Goal: Task Accomplishment & Management: Understand process/instructions

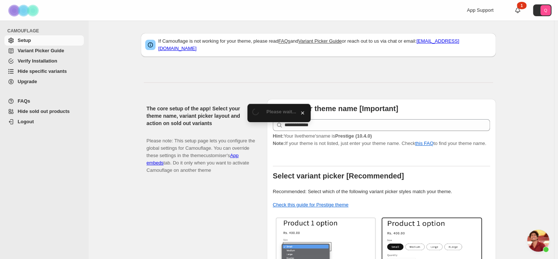
scroll to position [336, 0]
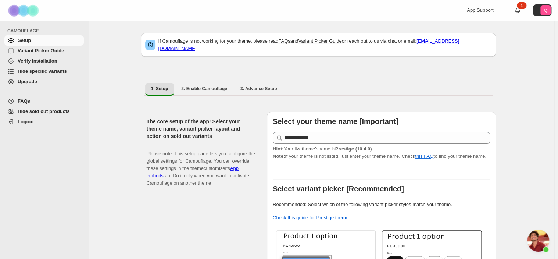
click at [56, 48] on span "Variant Picker Guide" at bounding box center [41, 51] width 46 height 6
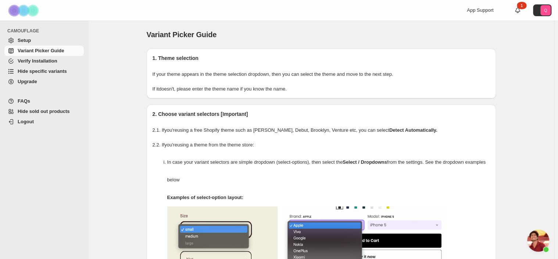
scroll to position [336, 0]
click at [521, 9] on icon at bounding box center [517, 10] width 7 height 7
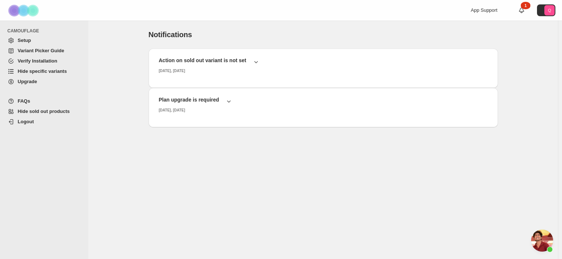
scroll to position [336, 0]
click at [34, 42] on span "Setup" at bounding box center [50, 40] width 65 height 7
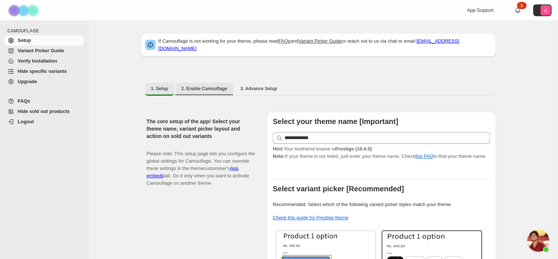
click at [209, 88] on button "2. Enable Camouflage" at bounding box center [204, 89] width 58 height 12
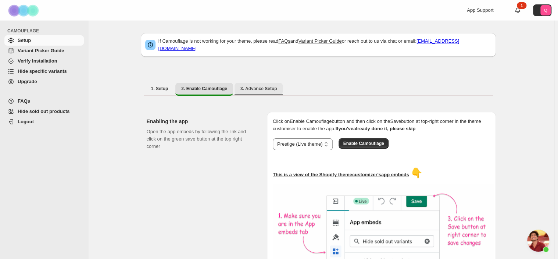
click at [257, 86] on span "3. Advance Setup" at bounding box center [258, 89] width 37 height 6
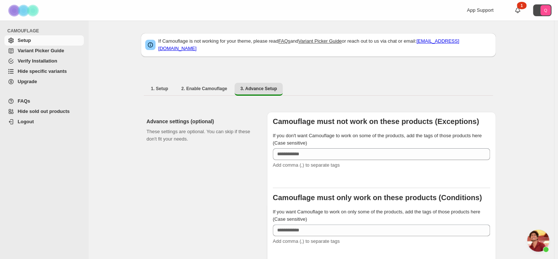
click at [542, 8] on button "Q" at bounding box center [542, 10] width 18 height 12
click at [155, 86] on span "1. Setup" at bounding box center [159, 89] width 17 height 6
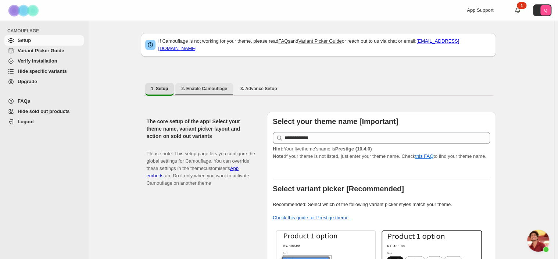
click at [193, 87] on button "2. Enable Camouflage" at bounding box center [204, 89] width 58 height 12
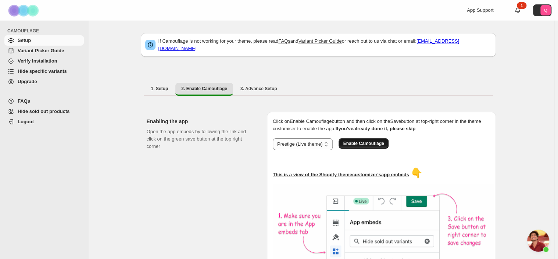
click at [373, 140] on span "Enable Camouflage" at bounding box center [363, 143] width 41 height 6
